Goal: Check status: Check status

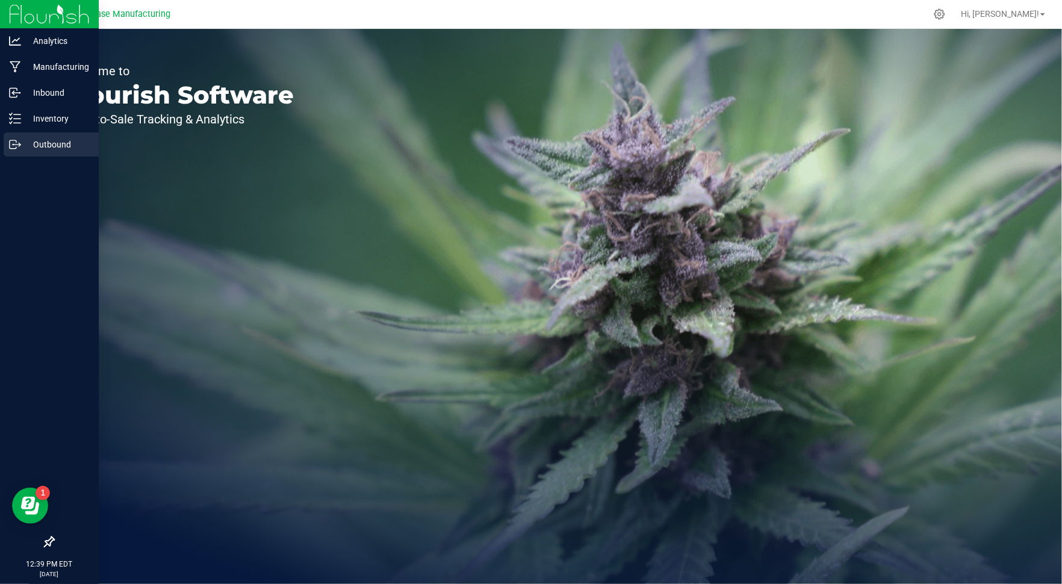
click at [31, 148] on p "Outbound" at bounding box center [57, 144] width 72 height 14
click at [44, 138] on p "Outbound" at bounding box center [57, 144] width 72 height 14
click at [49, 146] on p "Outbound" at bounding box center [57, 144] width 72 height 14
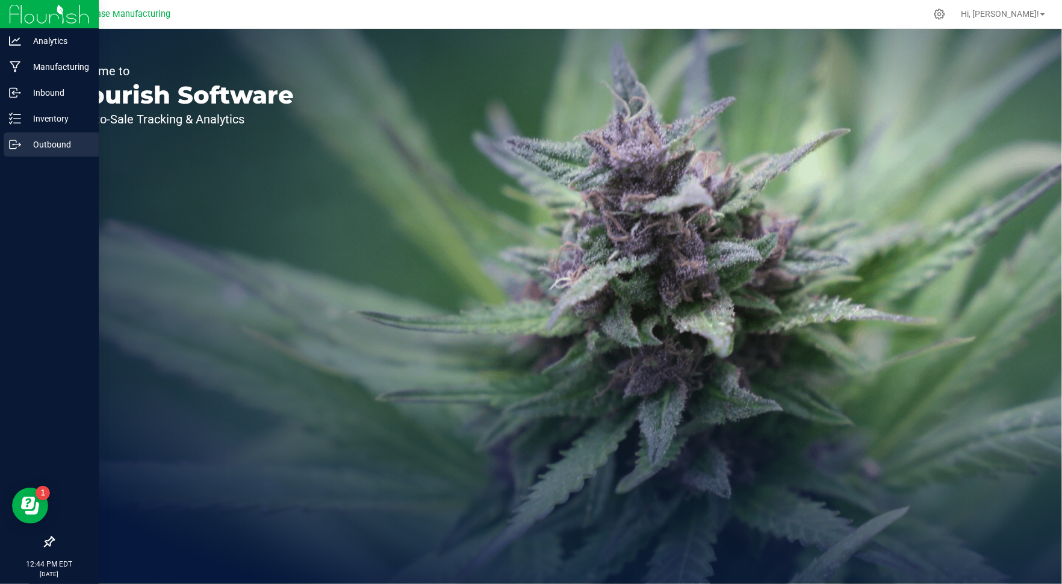
click at [19, 150] on div "Outbound" at bounding box center [51, 144] width 95 height 24
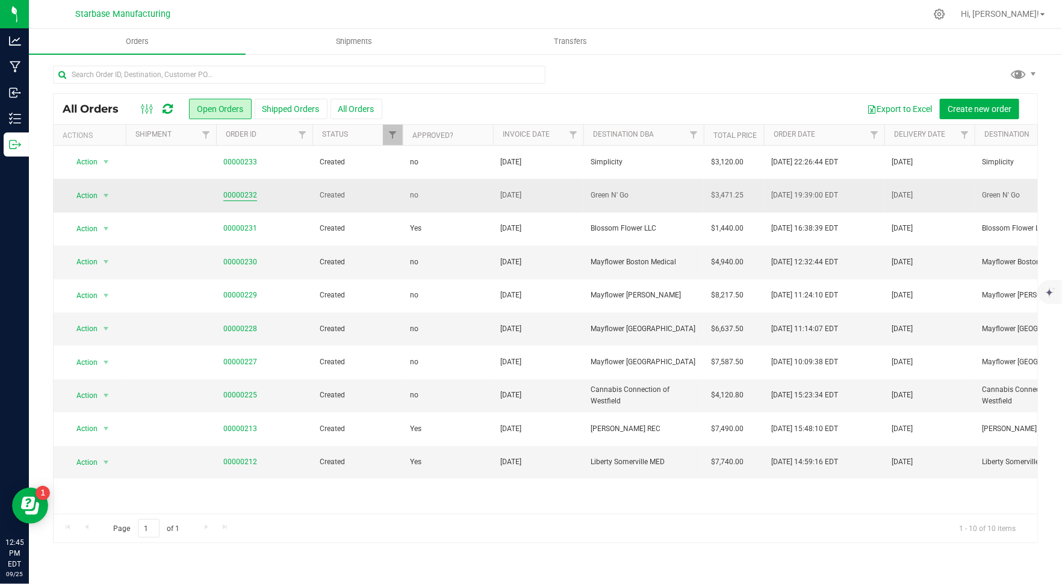
click at [240, 192] on link "00000232" at bounding box center [240, 195] width 34 height 11
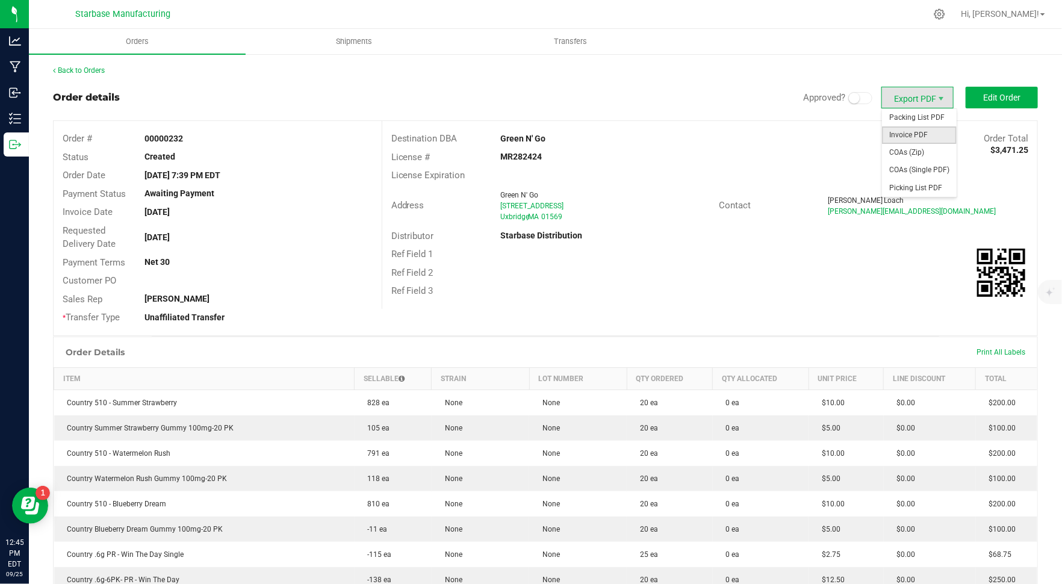
click at [914, 139] on span "Invoice PDF" at bounding box center [919, 134] width 75 height 17
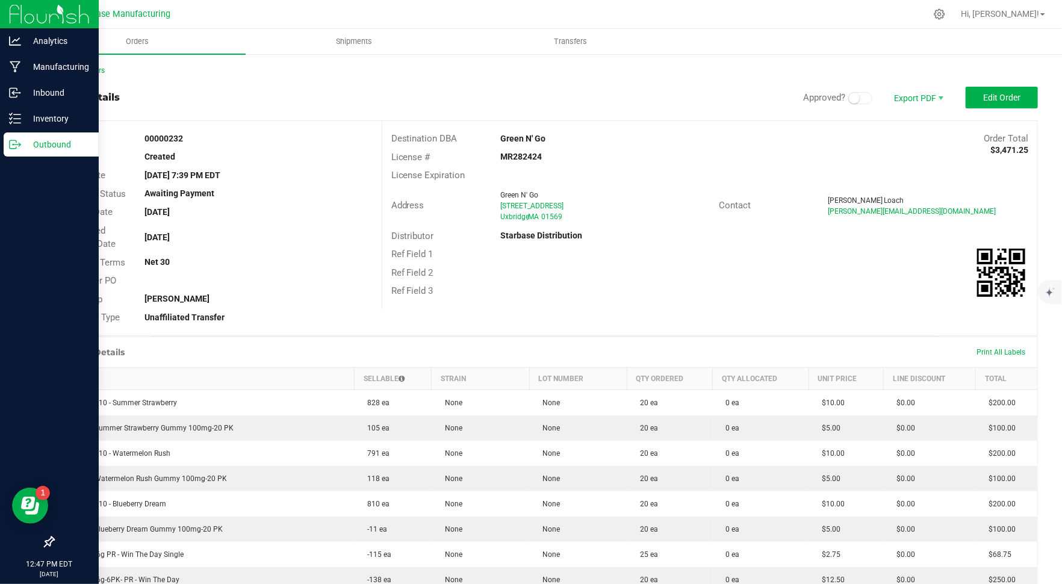
click at [21, 144] on p "Outbound" at bounding box center [57, 144] width 72 height 14
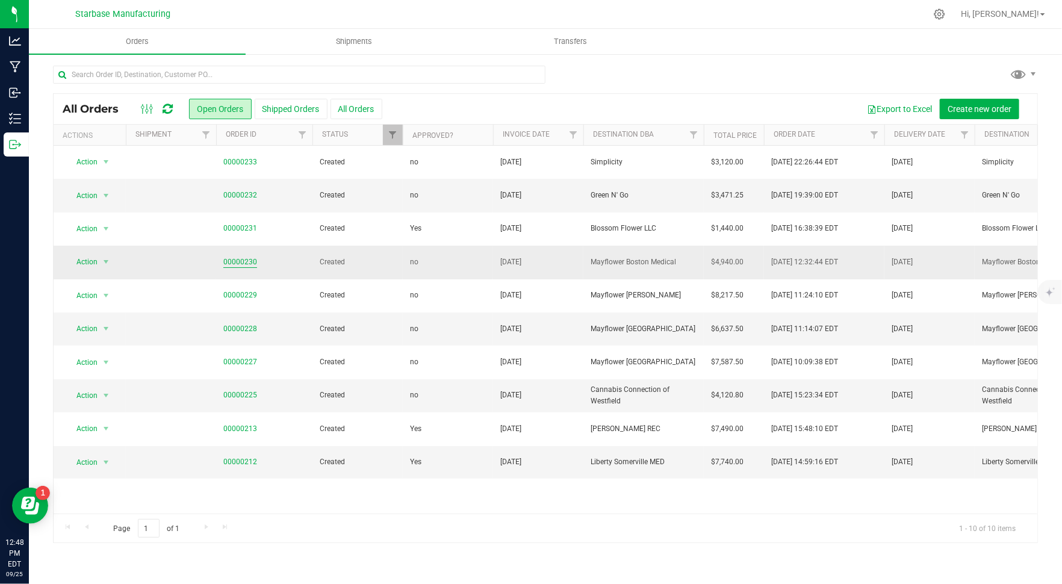
click at [244, 264] on link "00000230" at bounding box center [240, 261] width 34 height 11
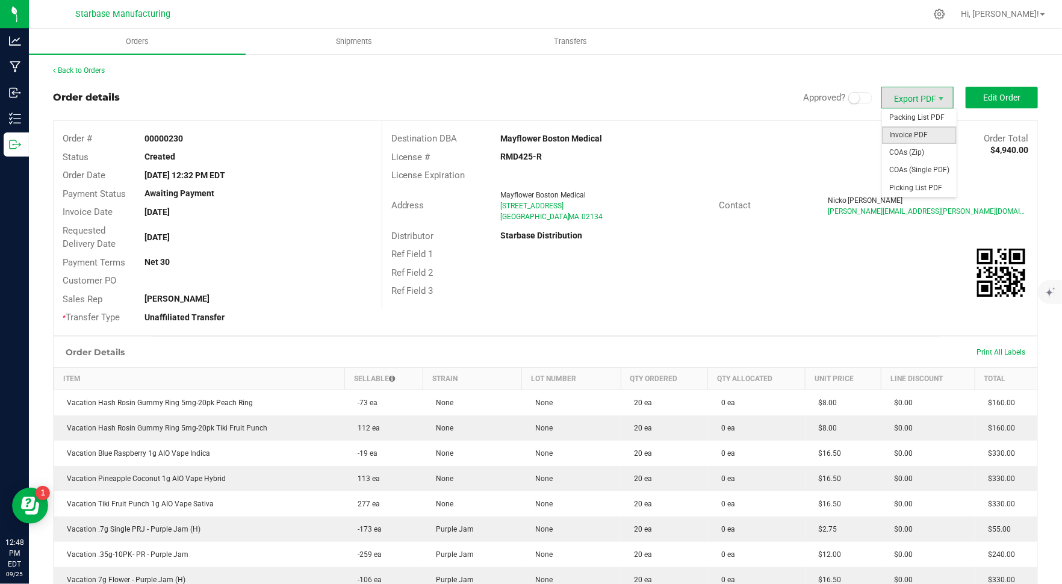
click at [922, 132] on span "Invoice PDF" at bounding box center [919, 134] width 75 height 17
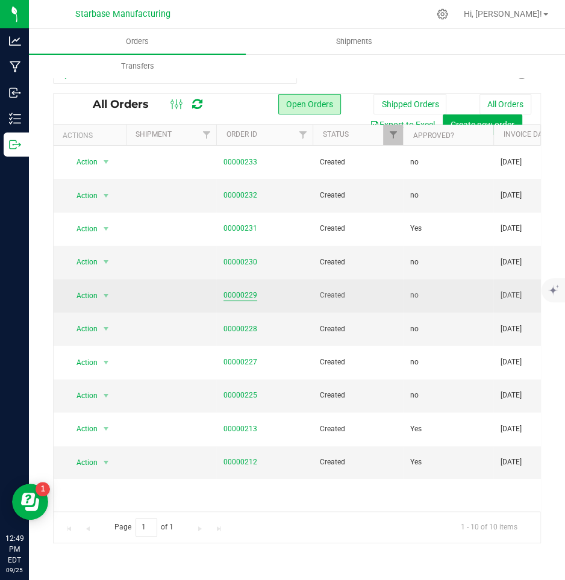
click at [242, 297] on link "00000229" at bounding box center [240, 295] width 34 height 11
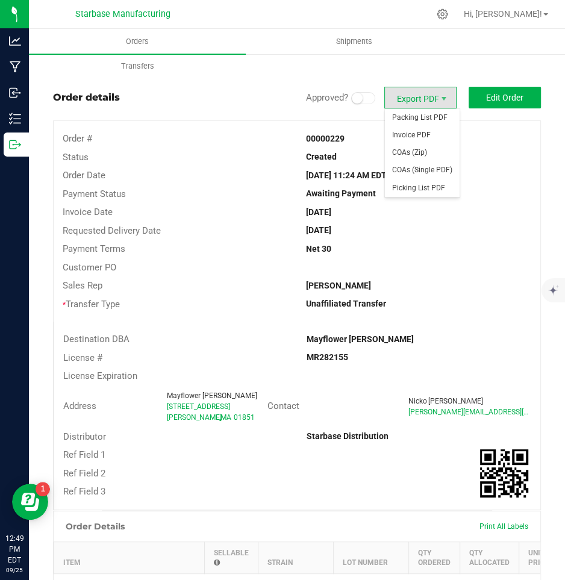
click at [433, 101] on span "Export PDF" at bounding box center [420, 98] width 72 height 22
click at [427, 139] on span "Invoice PDF" at bounding box center [422, 134] width 75 height 17
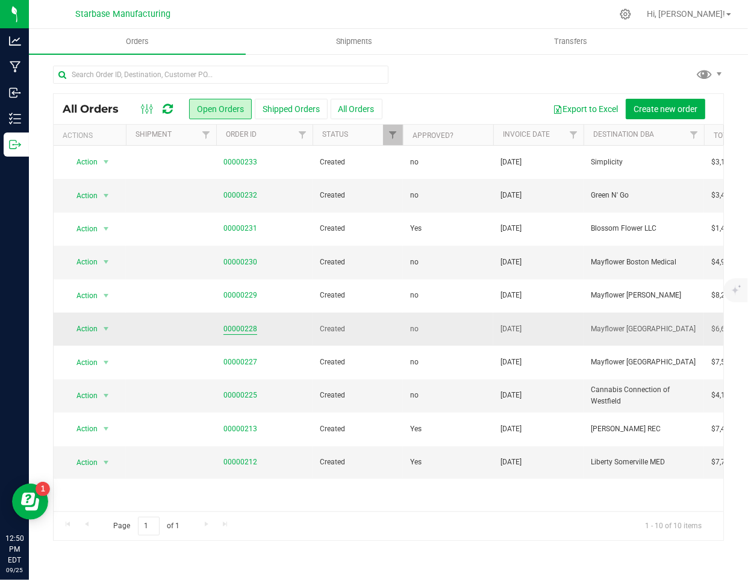
click at [234, 328] on link "00000228" at bounding box center [240, 328] width 34 height 11
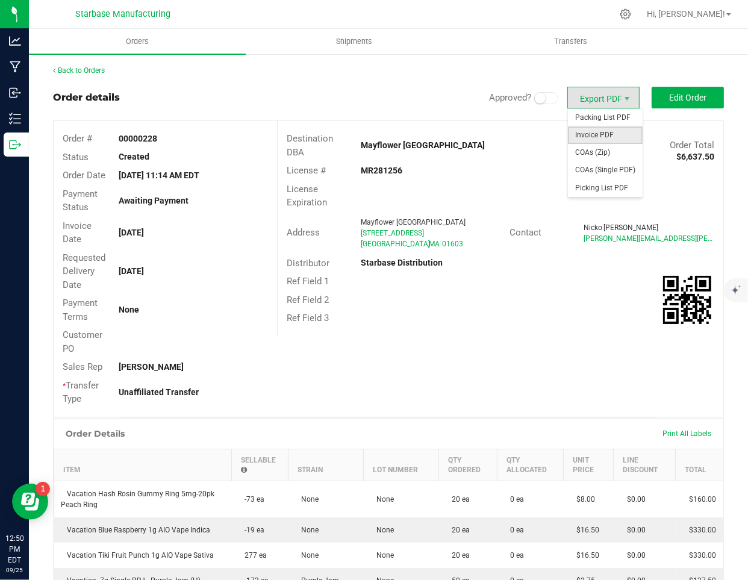
click at [606, 129] on span "Invoice PDF" at bounding box center [605, 134] width 75 height 17
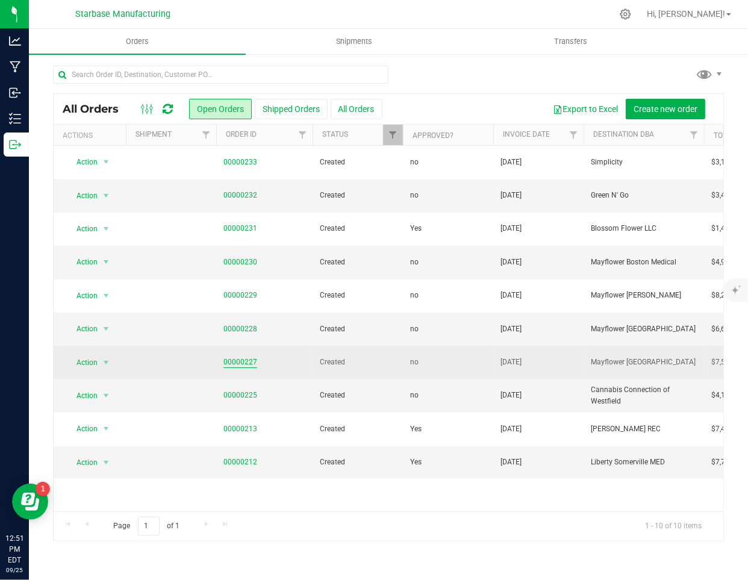
click at [238, 362] on link "00000227" at bounding box center [240, 361] width 34 height 11
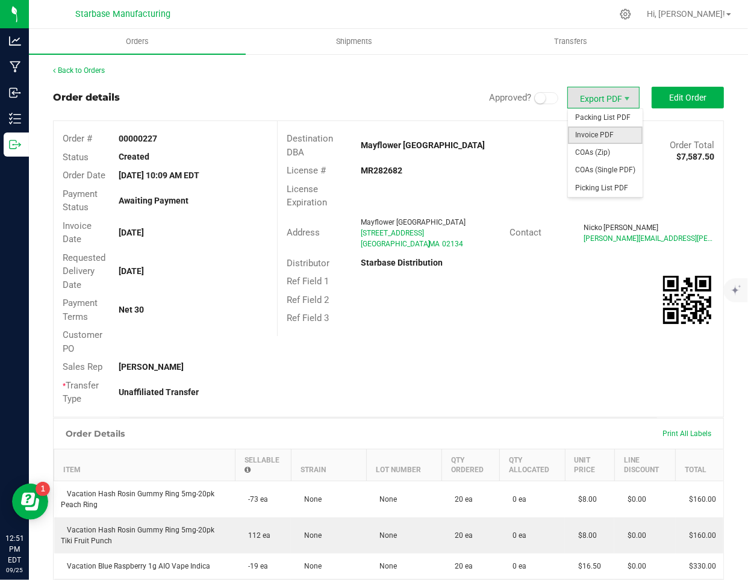
click at [617, 134] on span "Invoice PDF" at bounding box center [605, 134] width 75 height 17
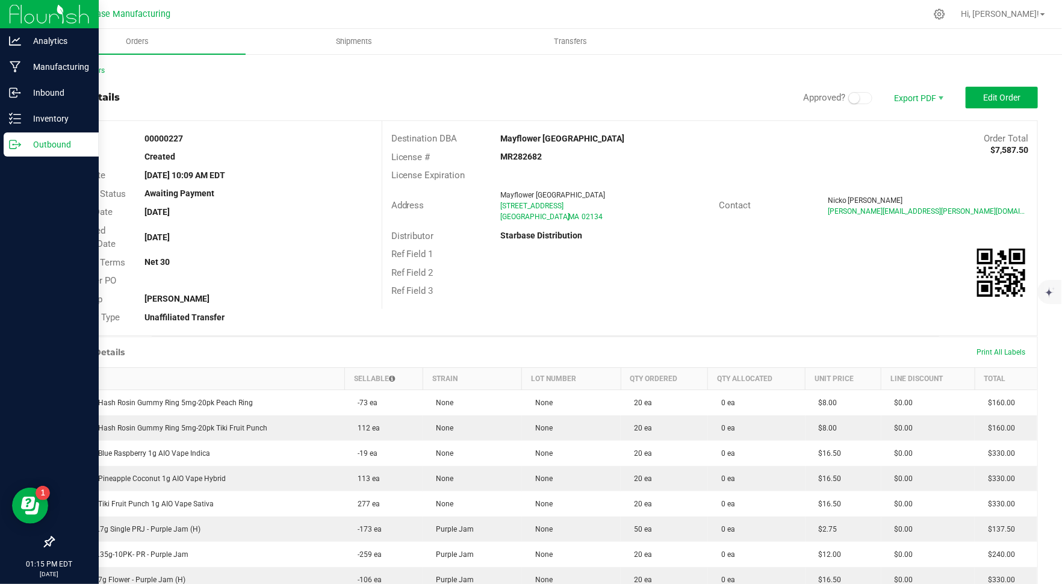
click at [7, 143] on div "Outbound" at bounding box center [51, 144] width 95 height 24
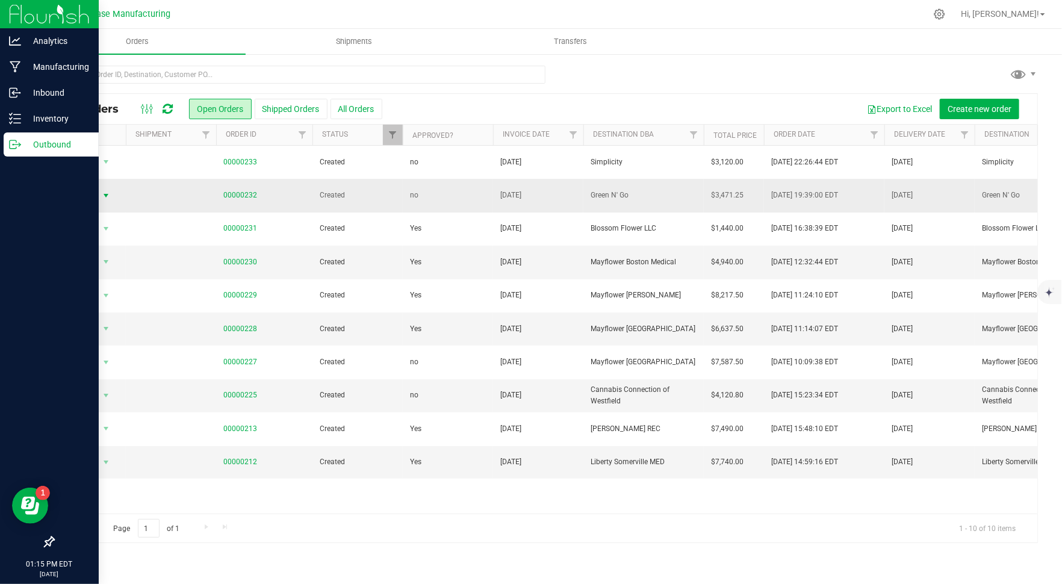
click at [99, 196] on span "select" at bounding box center [106, 195] width 15 height 17
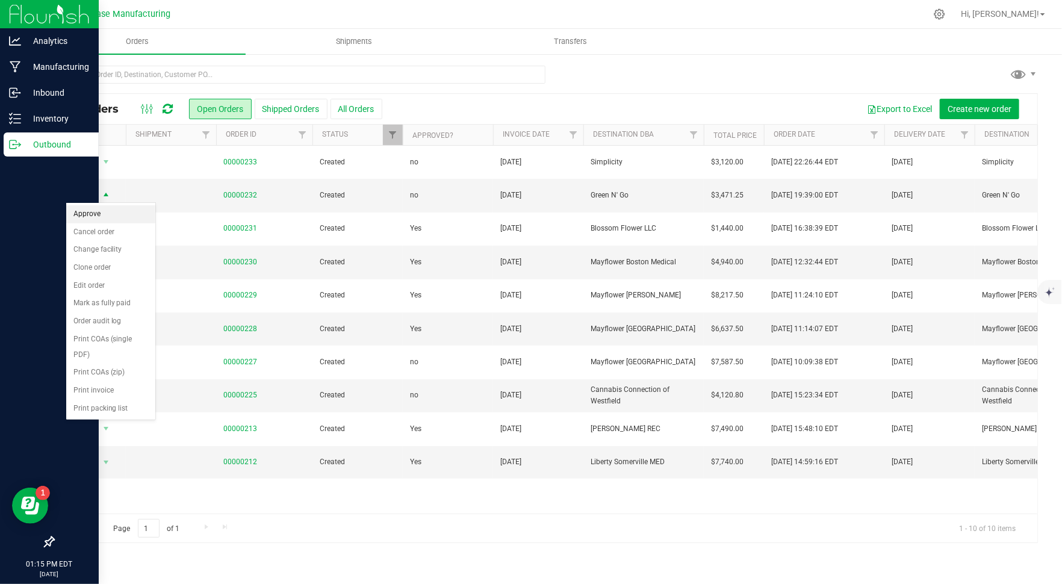
click at [96, 208] on li "Approve" at bounding box center [110, 214] width 89 height 18
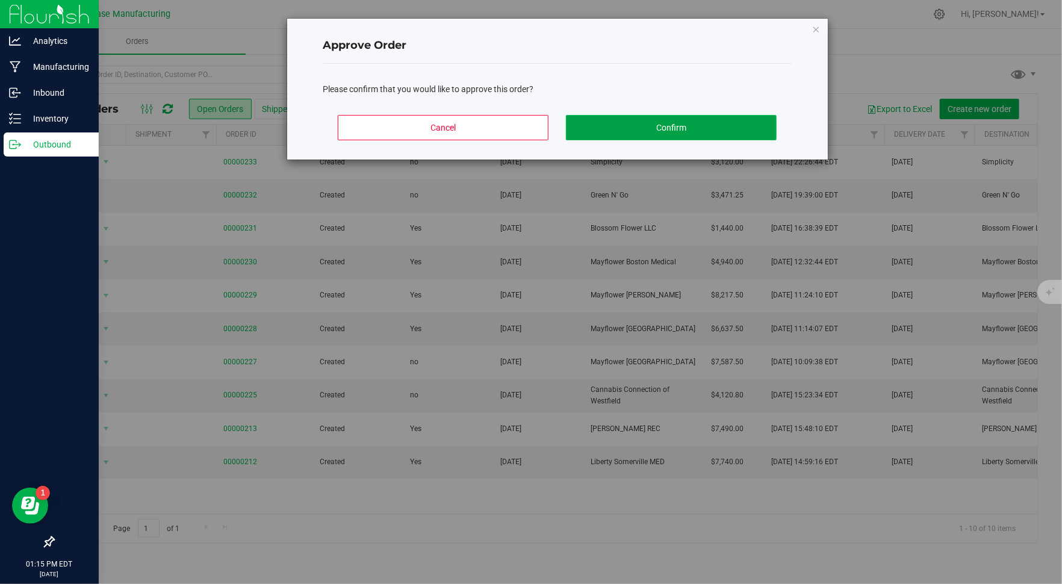
click at [657, 128] on button "Confirm" at bounding box center [671, 127] width 211 height 25
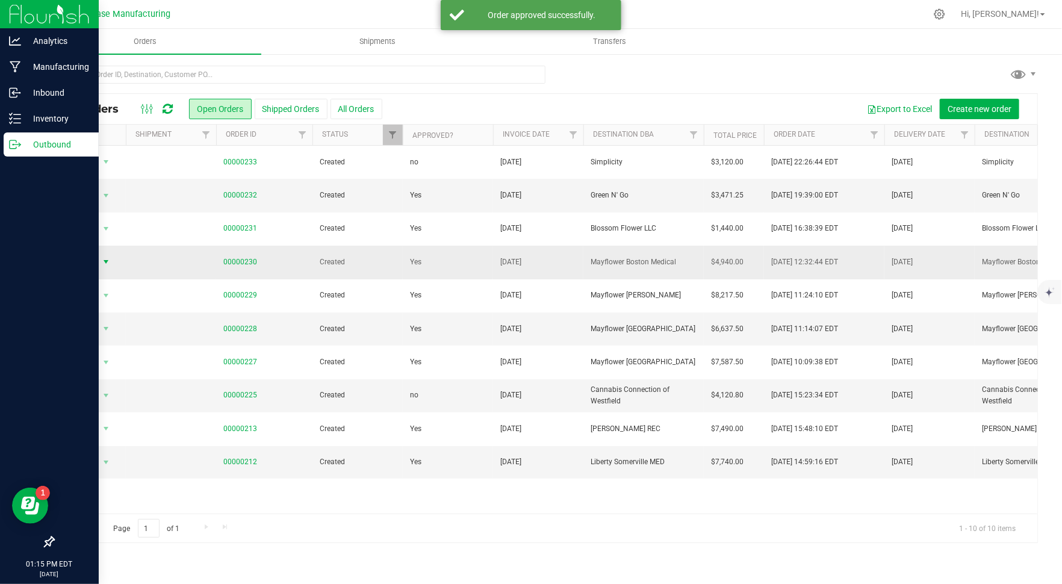
click at [106, 258] on span "select" at bounding box center [106, 262] width 10 height 10
